Goal: Manage account settings

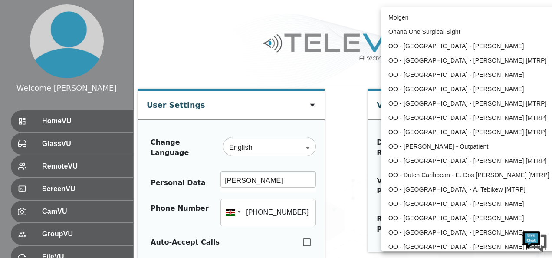
scroll to position [332, 0]
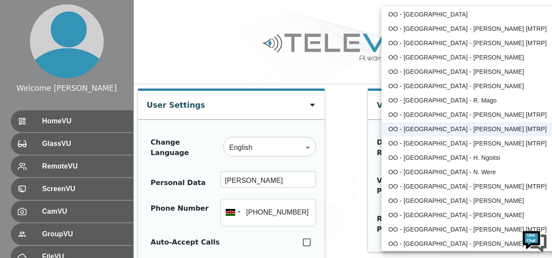
click at [452, 129] on li "OO - [GEOGRAPHIC_DATA] - [PERSON_NAME] [MTRP]" at bounding box center [471, 129] width 180 height 14
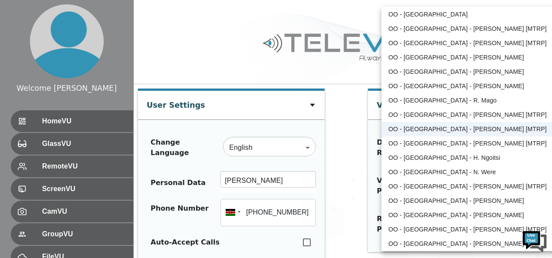
scroll to position [0, 0]
drag, startPoint x: 429, startPoint y: 127, endPoint x: 465, endPoint y: 128, distance: 36.0
click at [465, 128] on li "OO - [GEOGRAPHIC_DATA] - [PERSON_NAME] [MTRP]" at bounding box center [471, 129] width 180 height 14
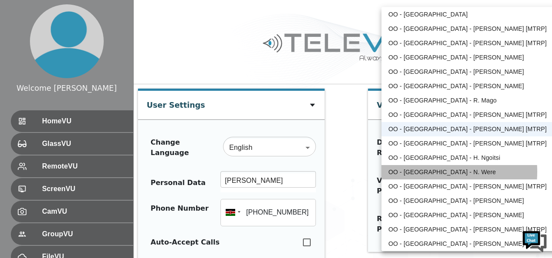
click at [418, 171] on li "OO - Kenya - N. Were" at bounding box center [471, 172] width 180 height 14
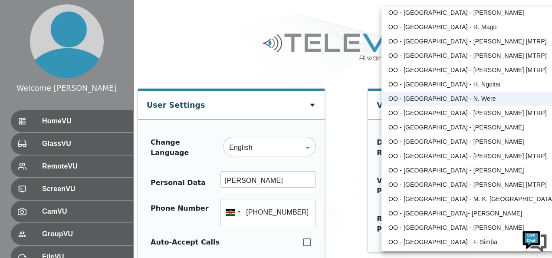
scroll to position [419, 0]
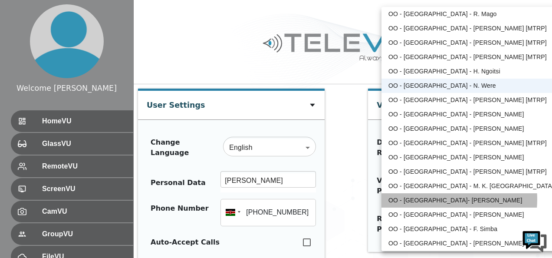
click at [443, 199] on li "OO - Paraguay- A. Rovira" at bounding box center [471, 200] width 180 height 14
type input "197"
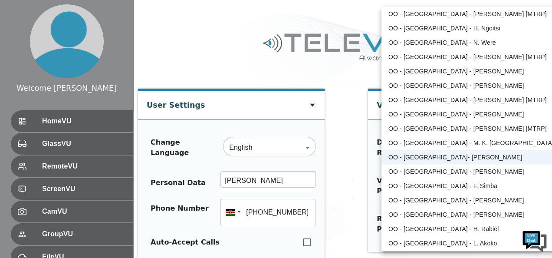
scroll to position [448, 0]
